Goal: Information Seeking & Learning: Learn about a topic

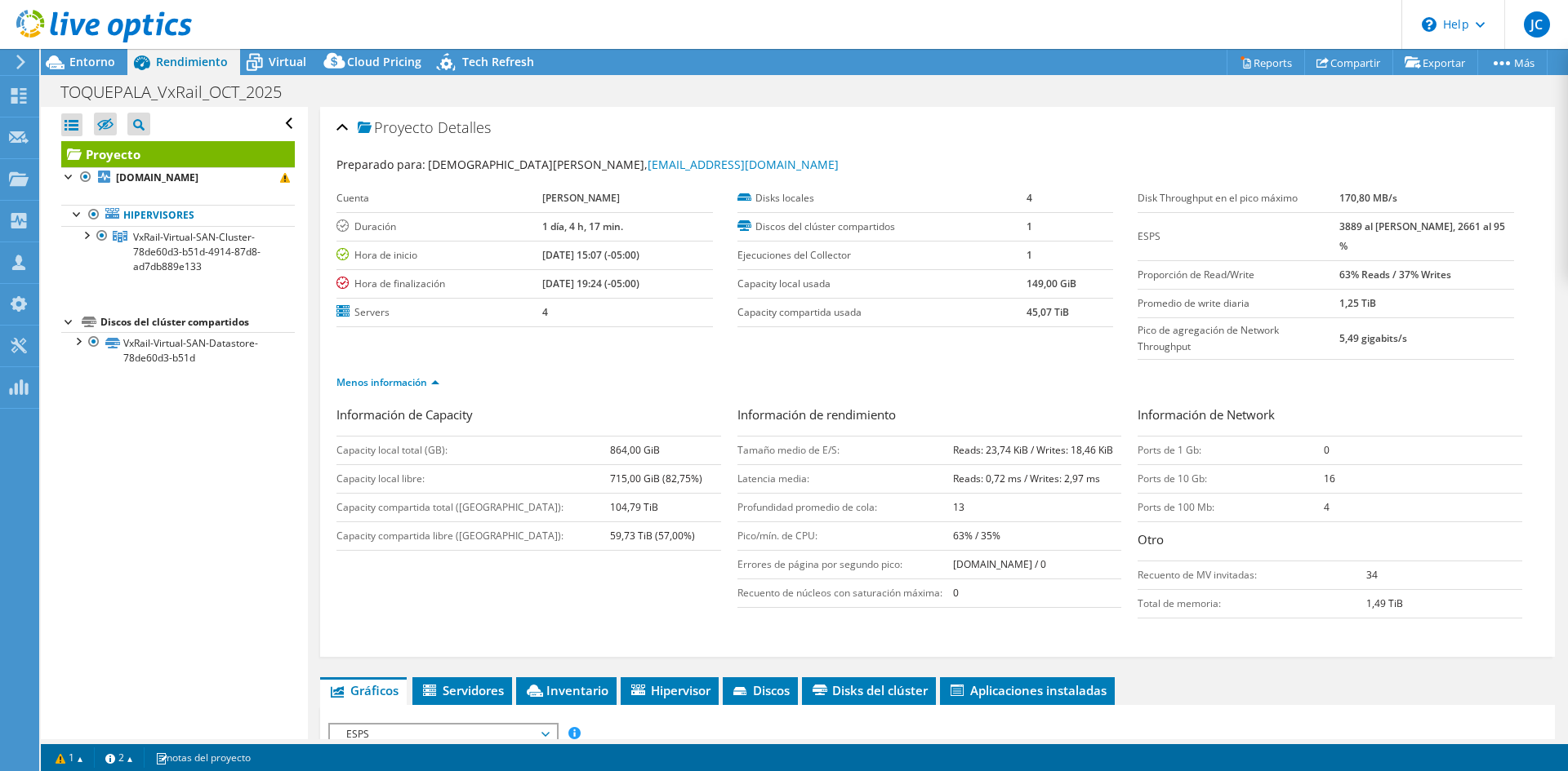
select select "USD"
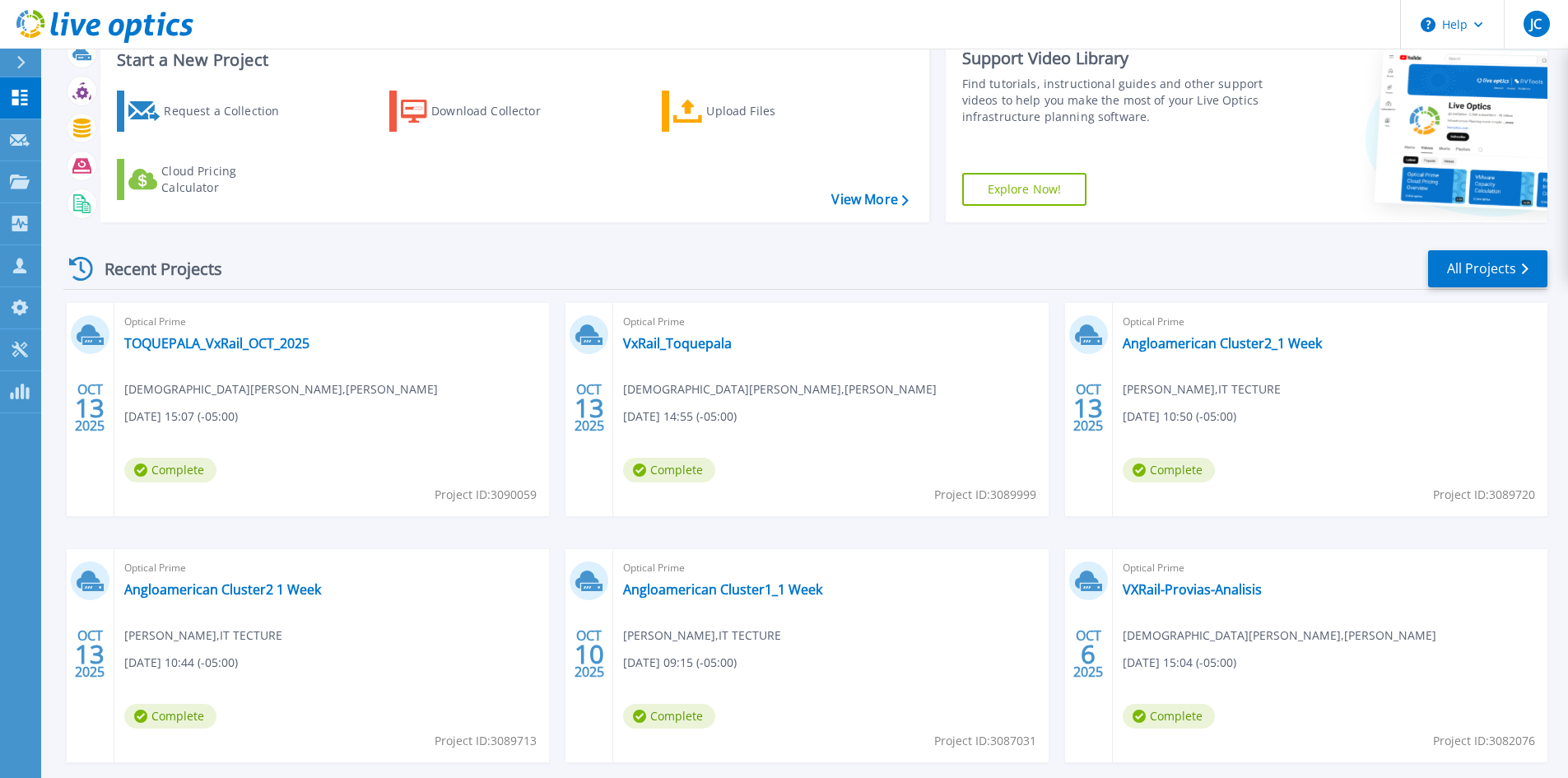
scroll to position [134, 0]
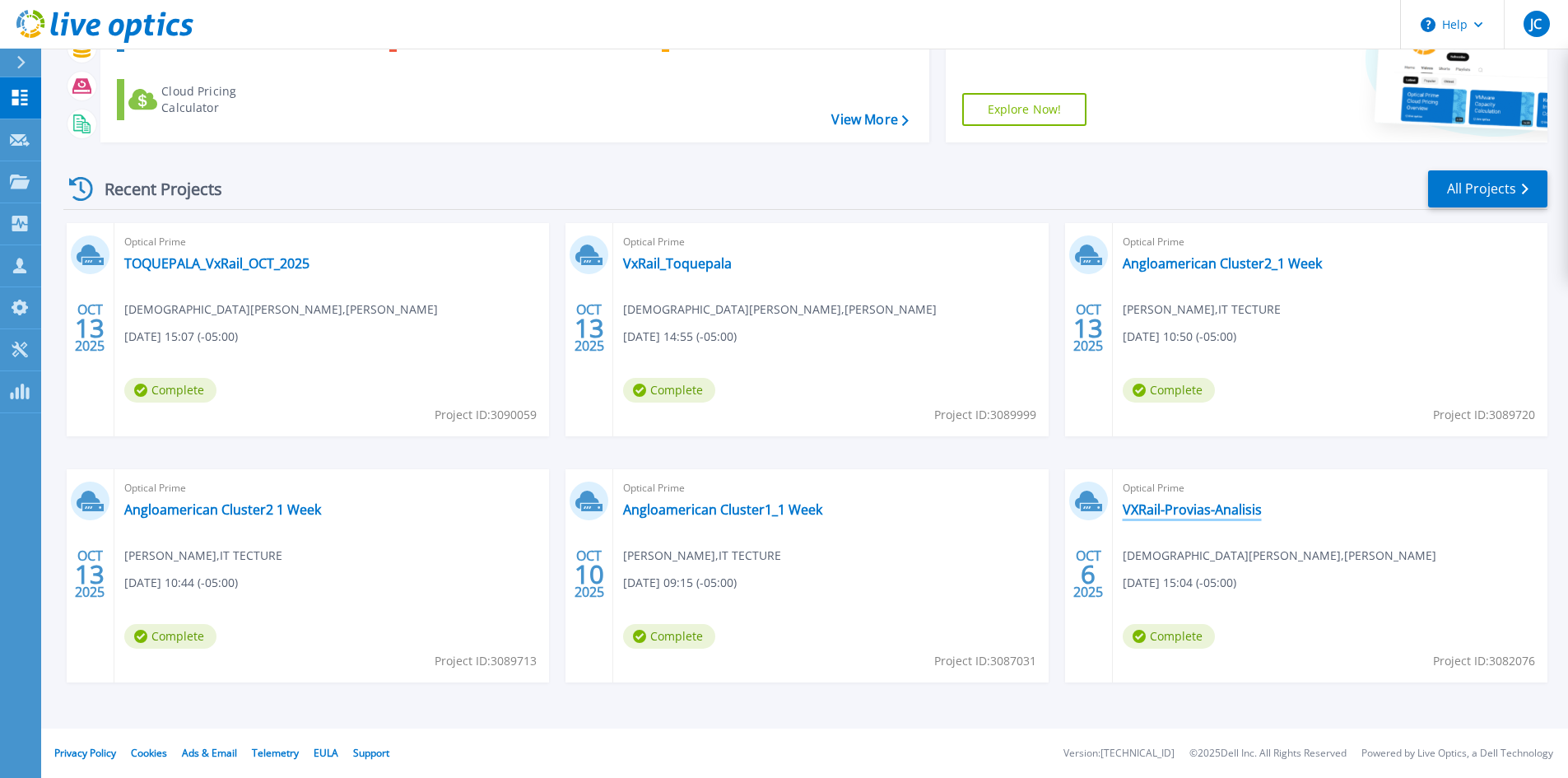
click at [1232, 508] on link "VXRail-Provias-Analisis" at bounding box center [1192, 509] width 139 height 16
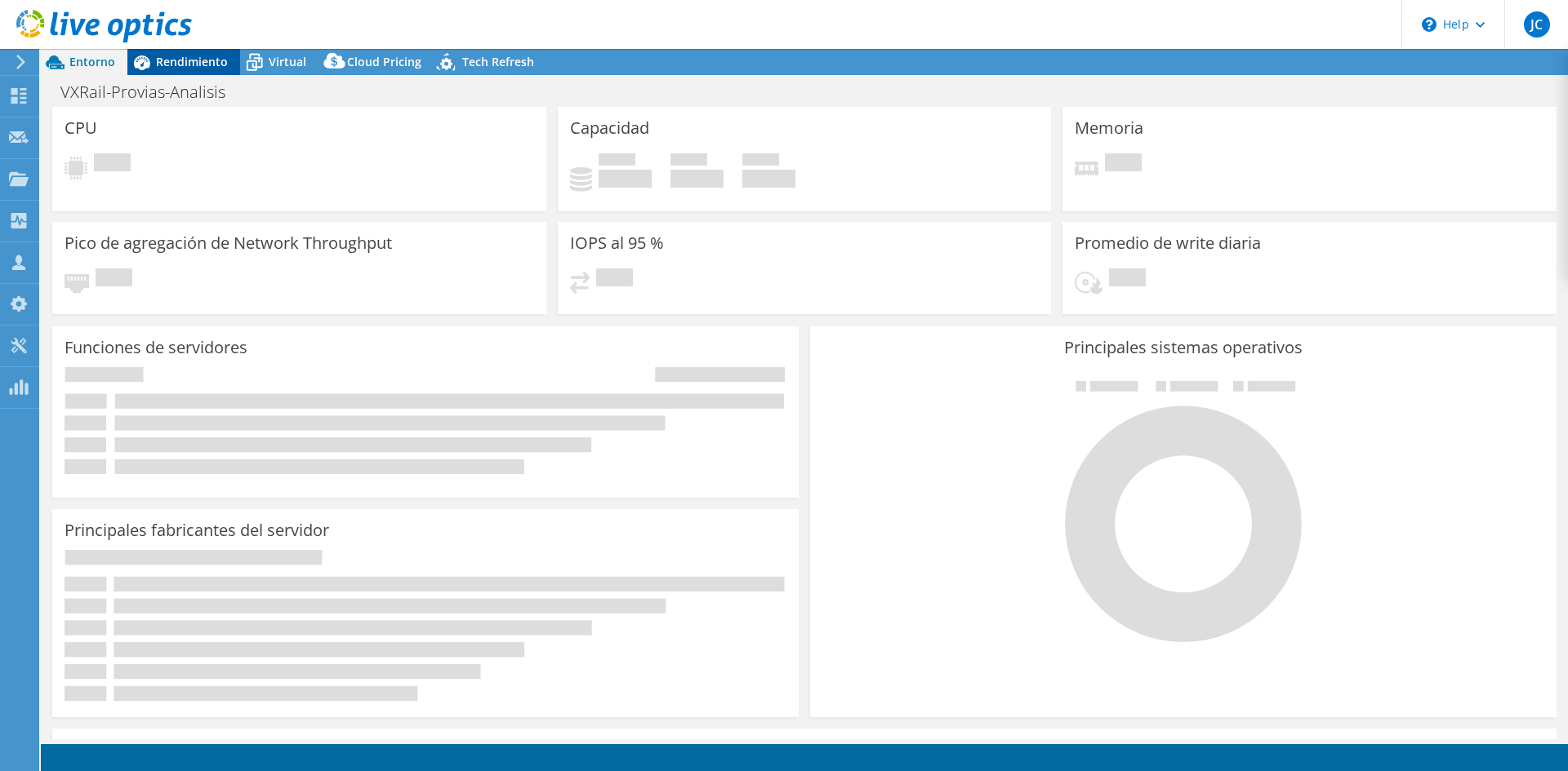
select select "USD"
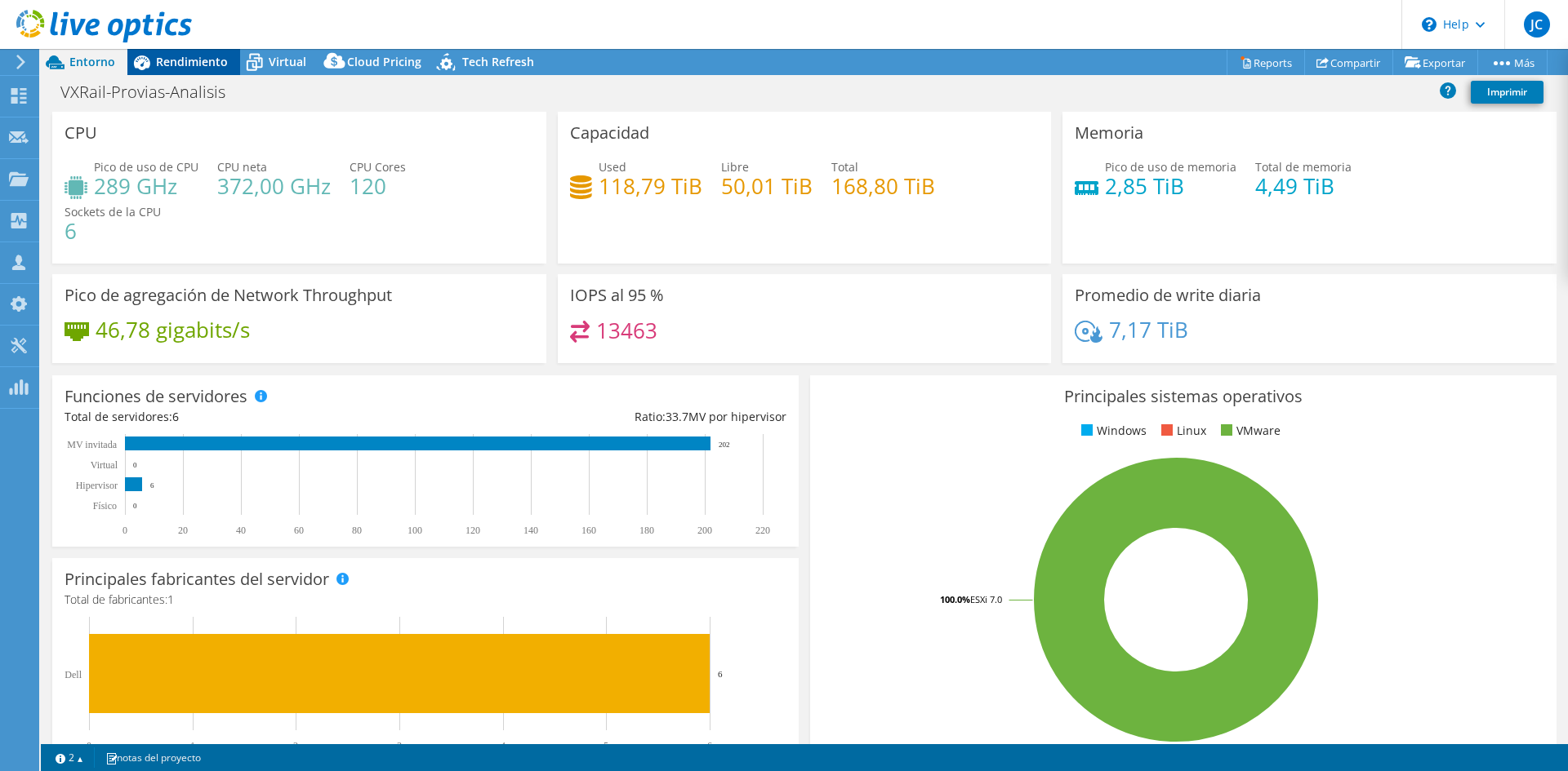
click at [185, 69] on div "Rendimiento" at bounding box center [184, 62] width 113 height 26
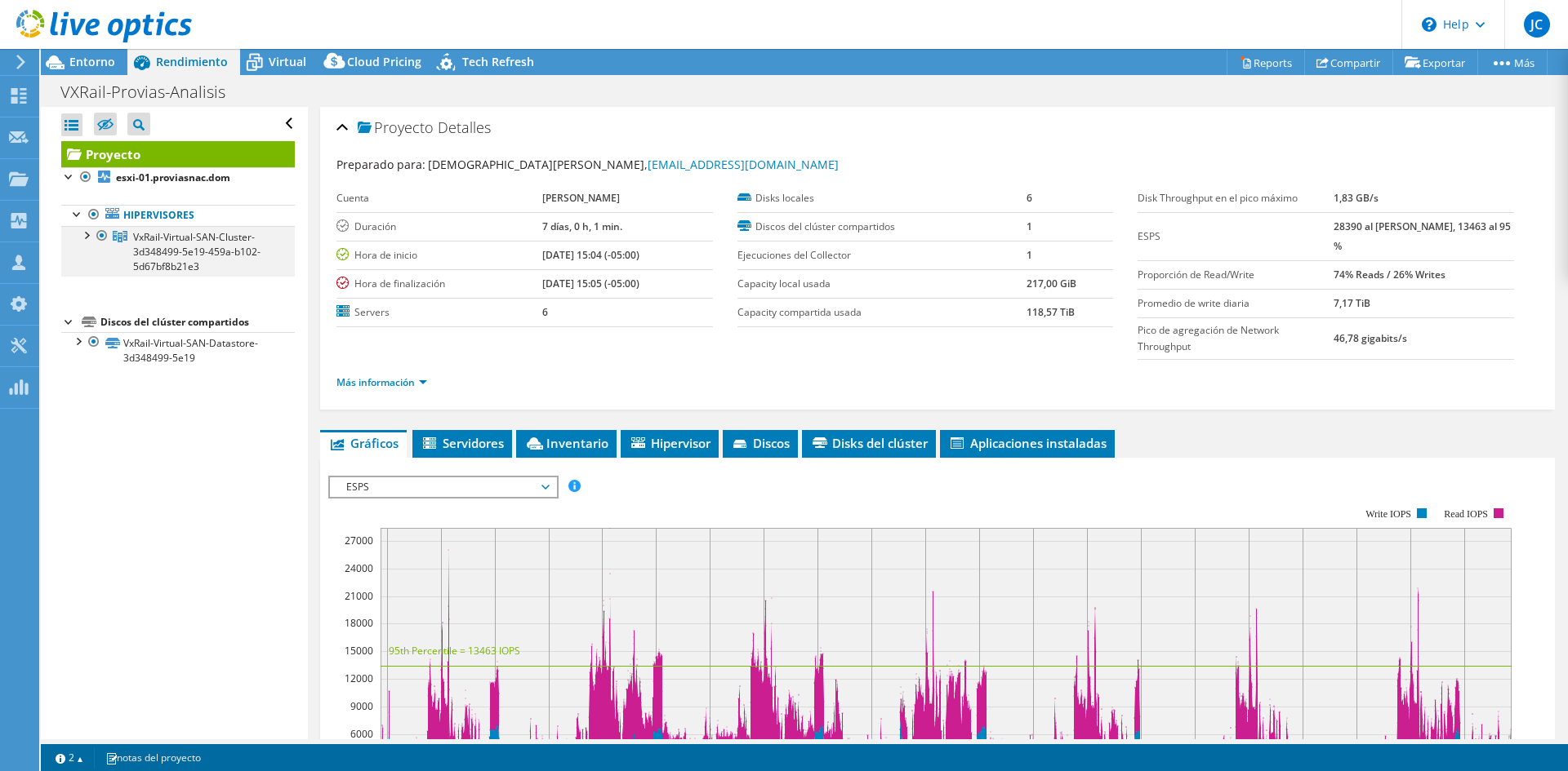
click at [82, 235] on div at bounding box center [85, 233] width 16 height 16
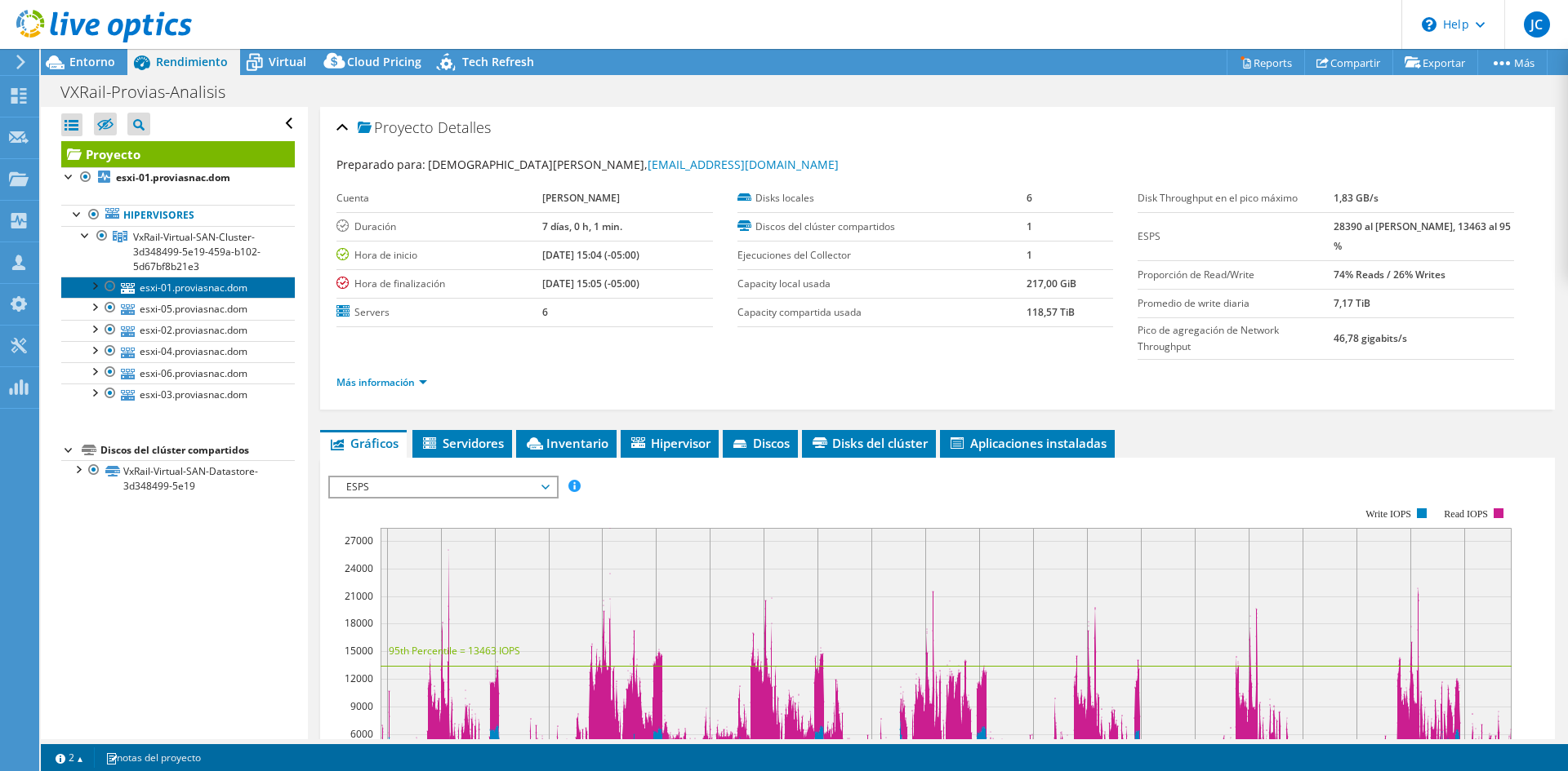
click at [149, 286] on link "esxi-01.proviasnac.dom" at bounding box center [178, 286] width 234 height 21
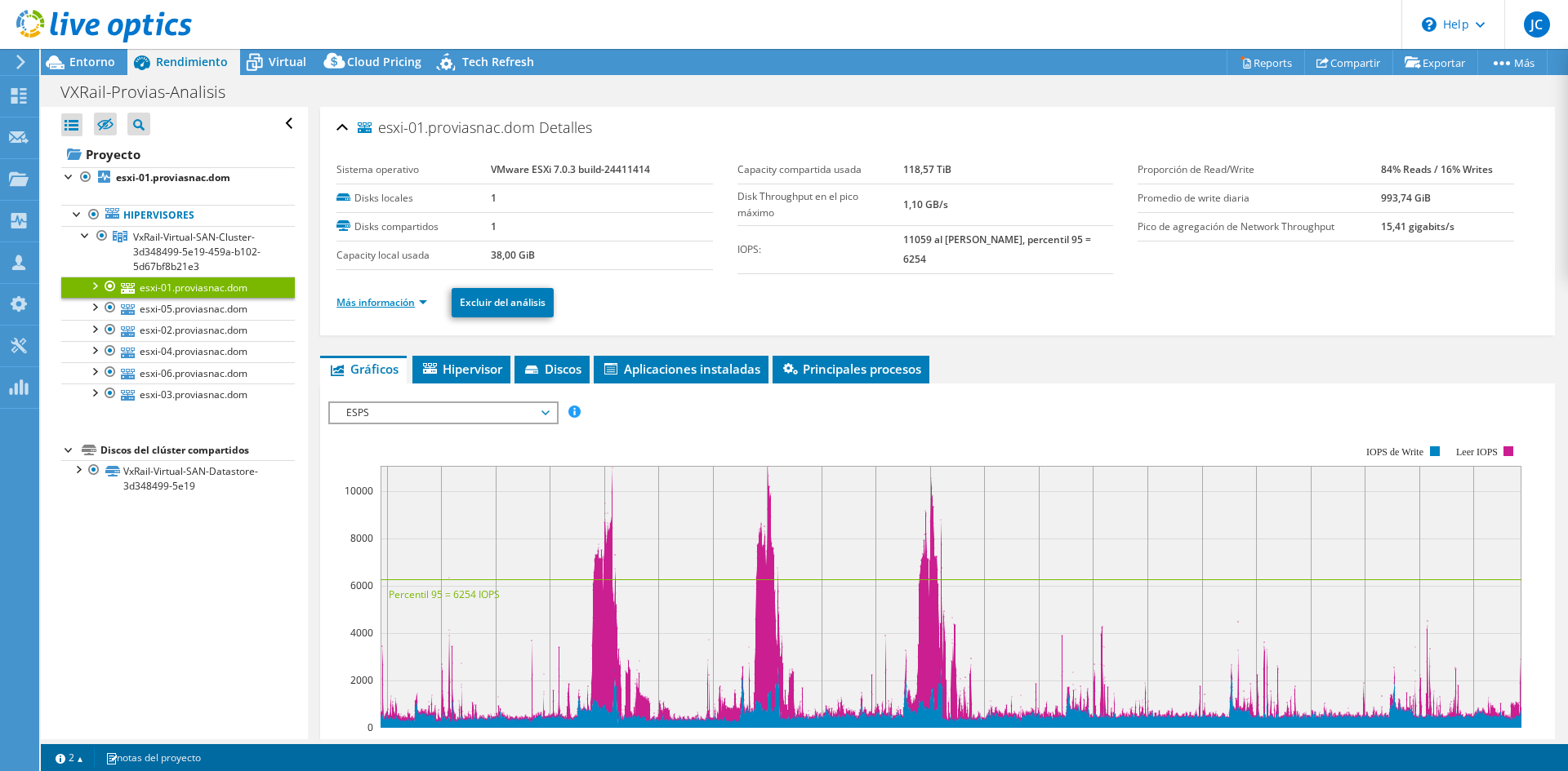
click at [395, 296] on link "Más información" at bounding box center [382, 303] width 91 height 13
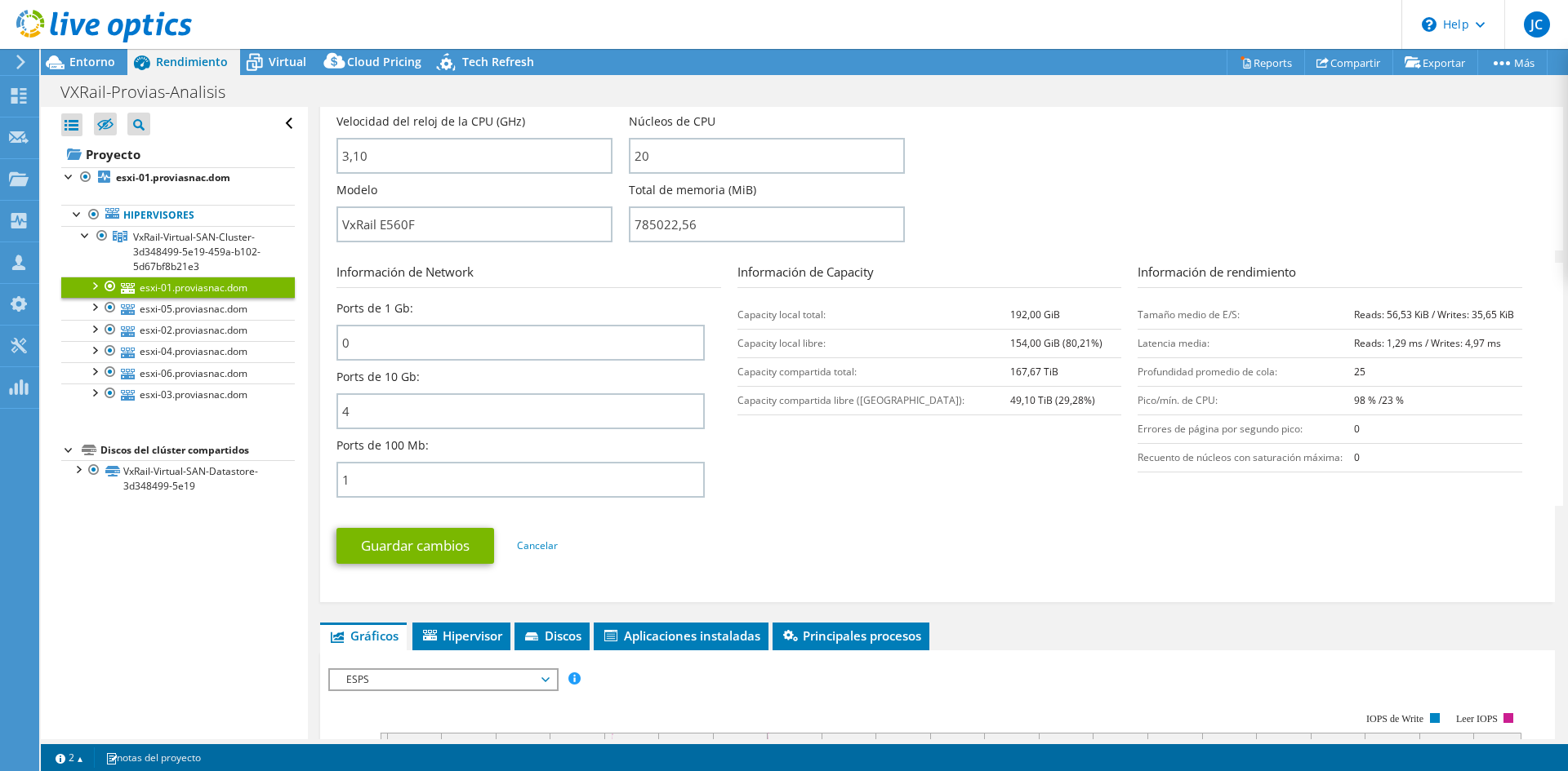
scroll to position [490, 0]
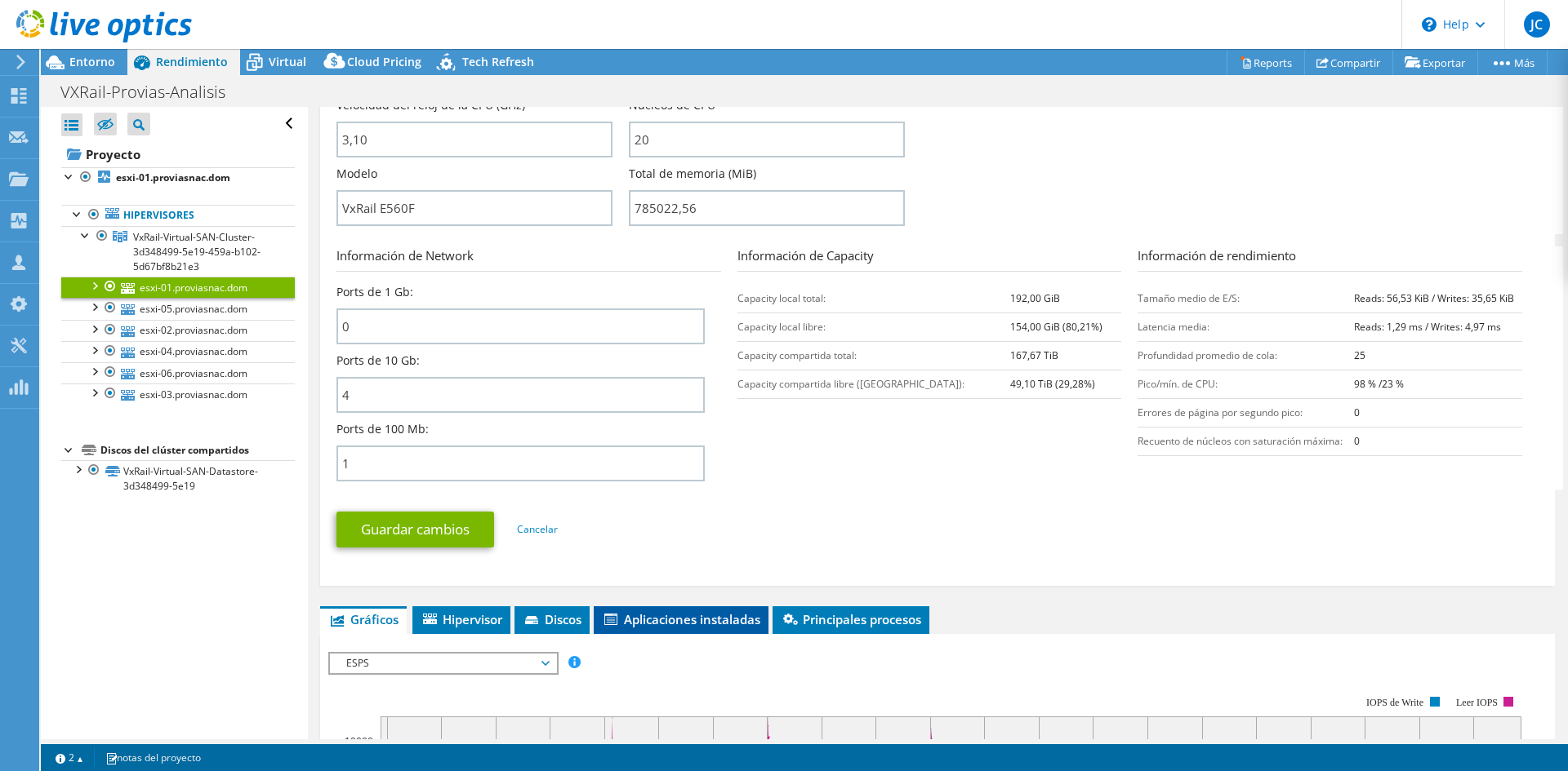
click at [733, 621] on span "Aplicaciones instaladas" at bounding box center [681, 619] width 158 height 16
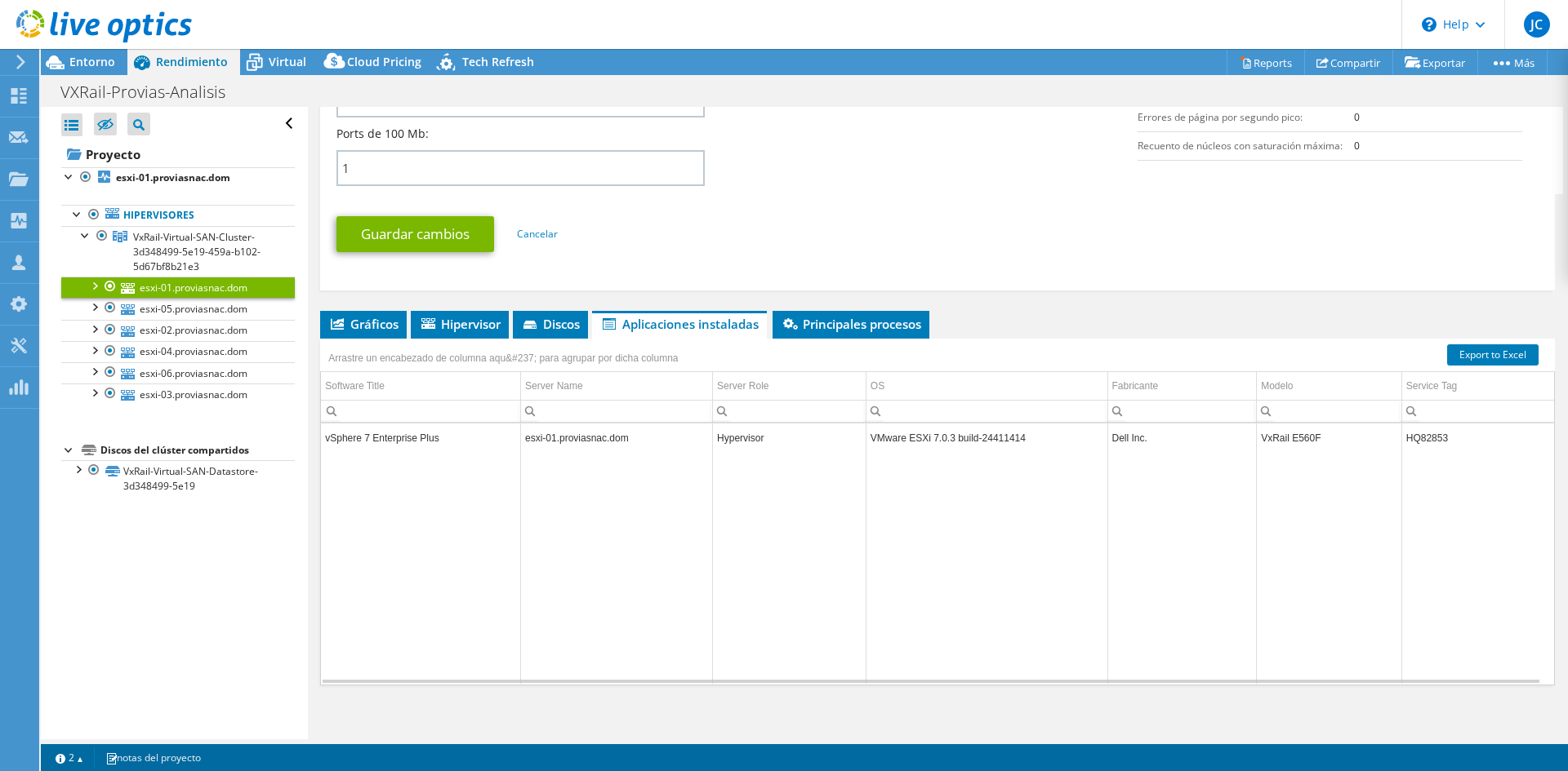
scroll to position [790, 0]
